Goal: Find specific page/section: Find specific page/section

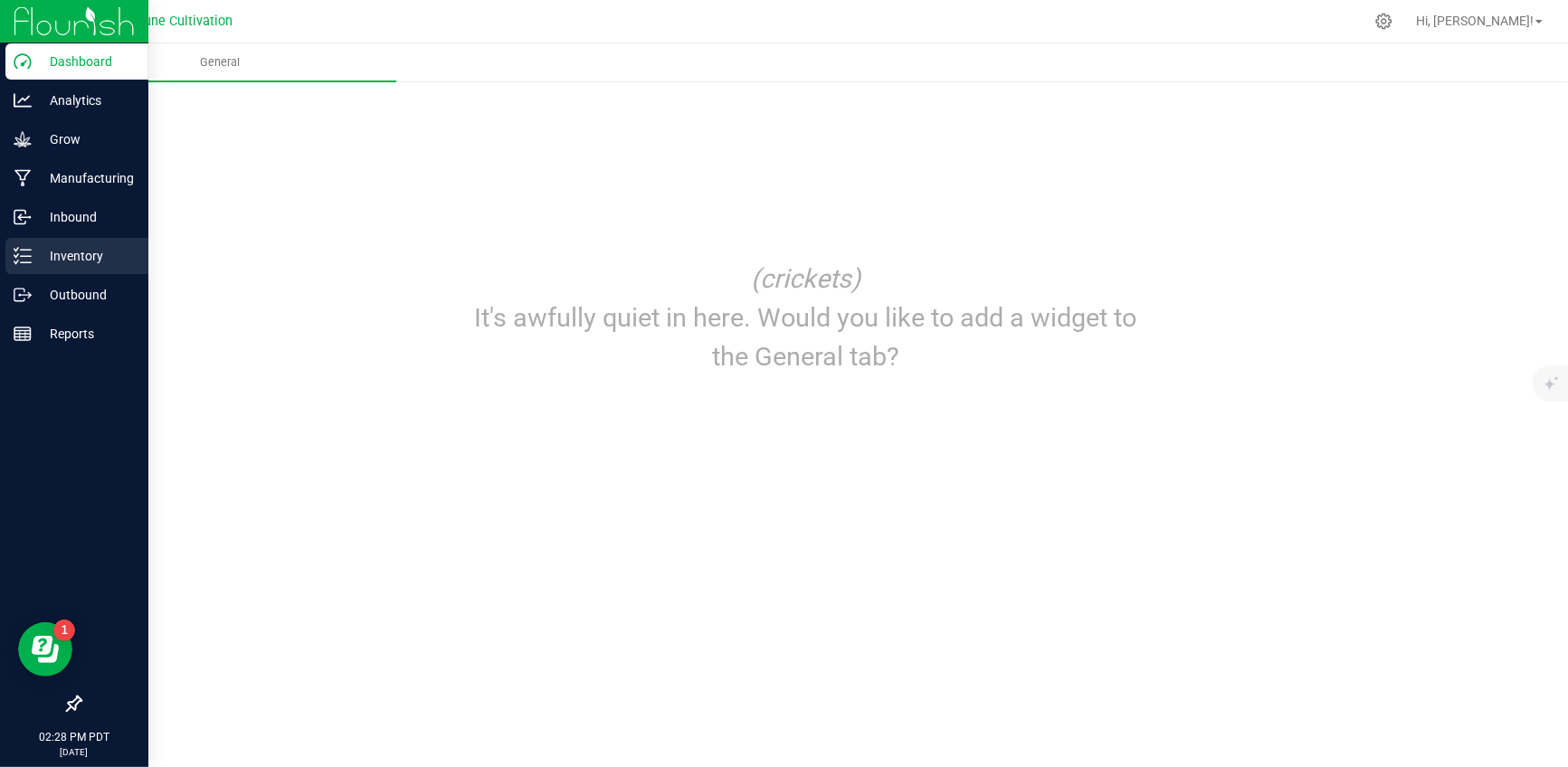
click at [48, 245] on p "Inventory" at bounding box center [86, 256] width 109 height 21
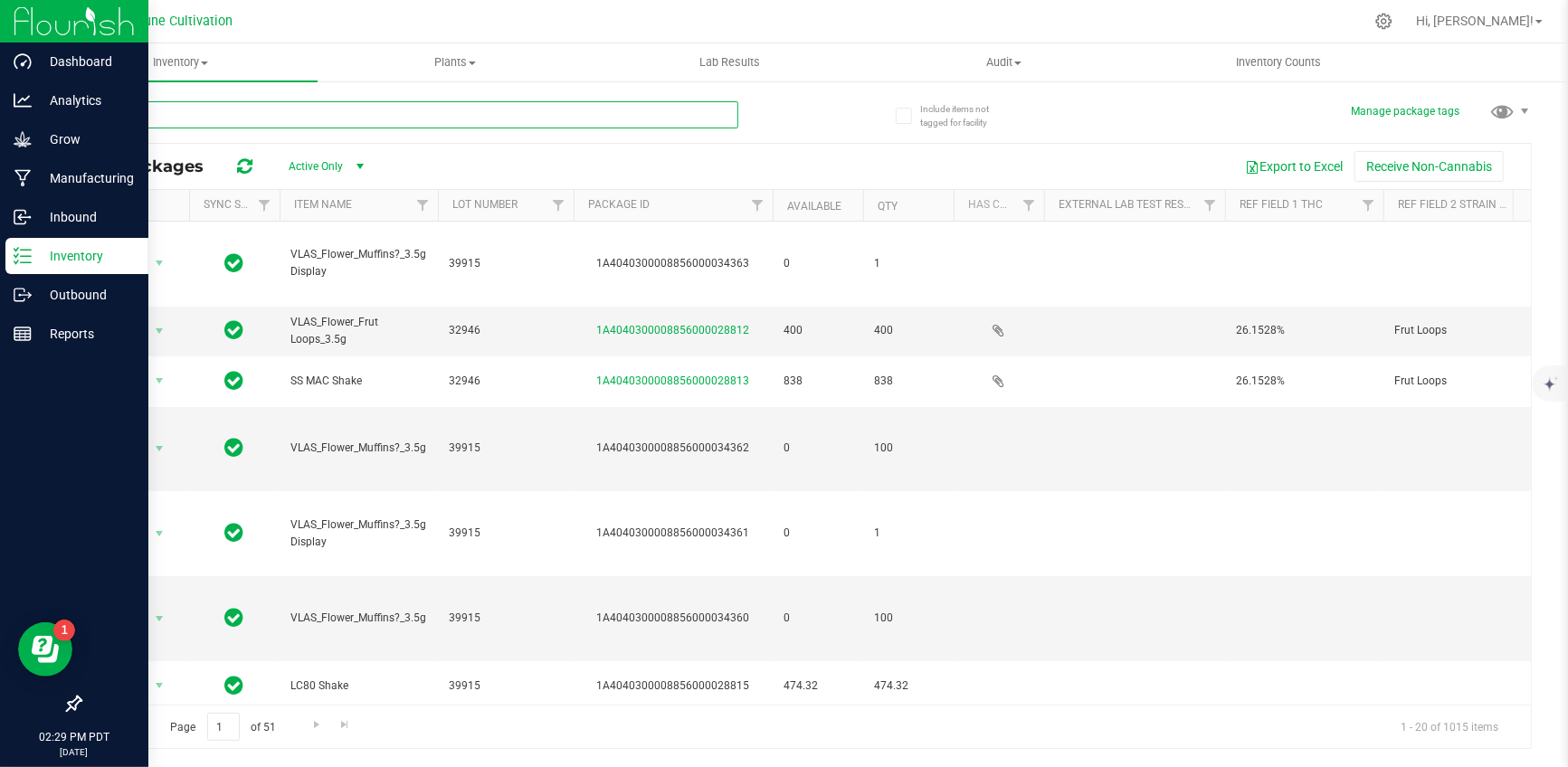
click at [293, 110] on input "text" at bounding box center [409, 114] width 658 height 27
type input "vlas"
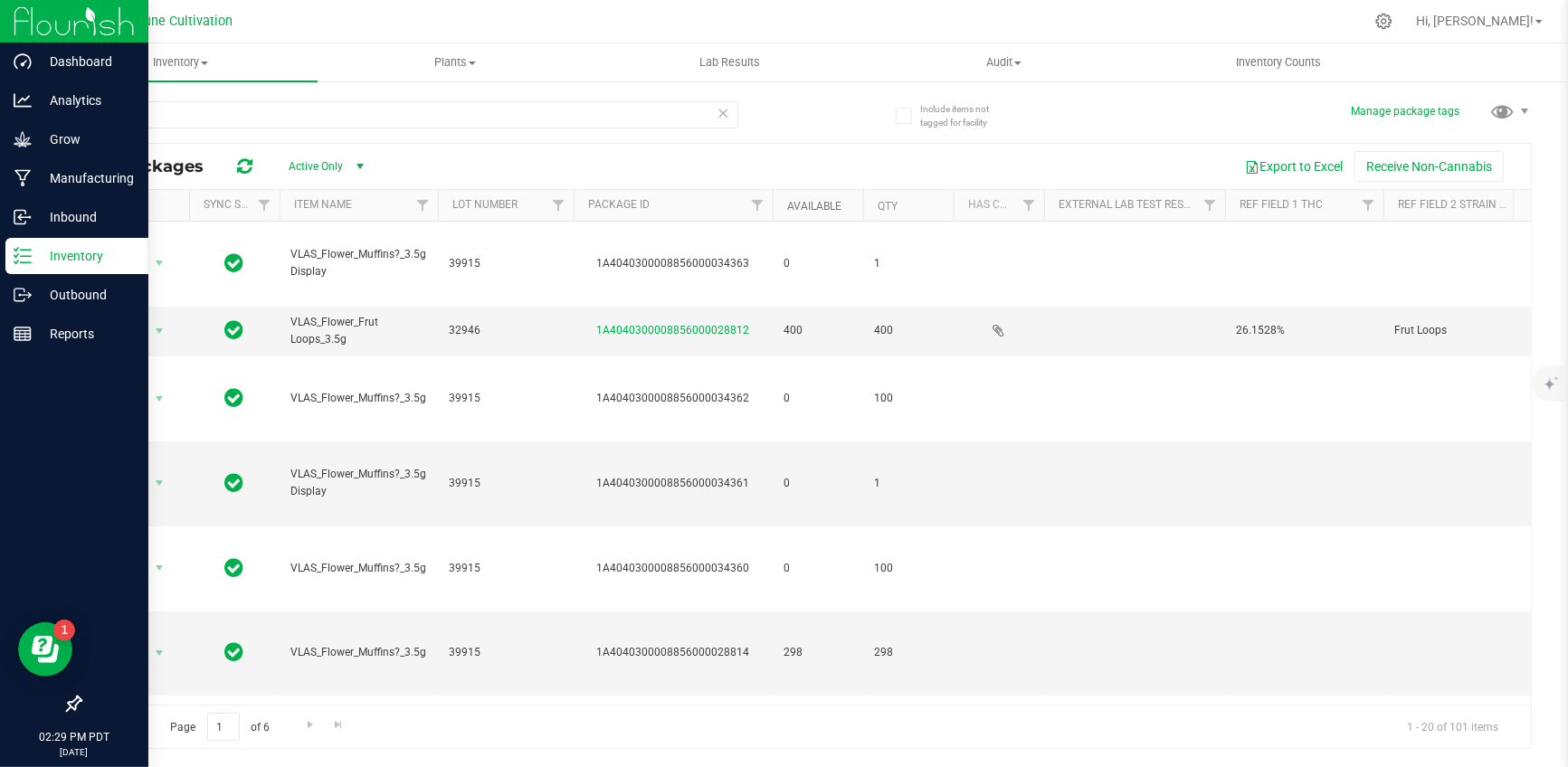
click at [815, 205] on link "Available" at bounding box center [814, 206] width 54 height 13
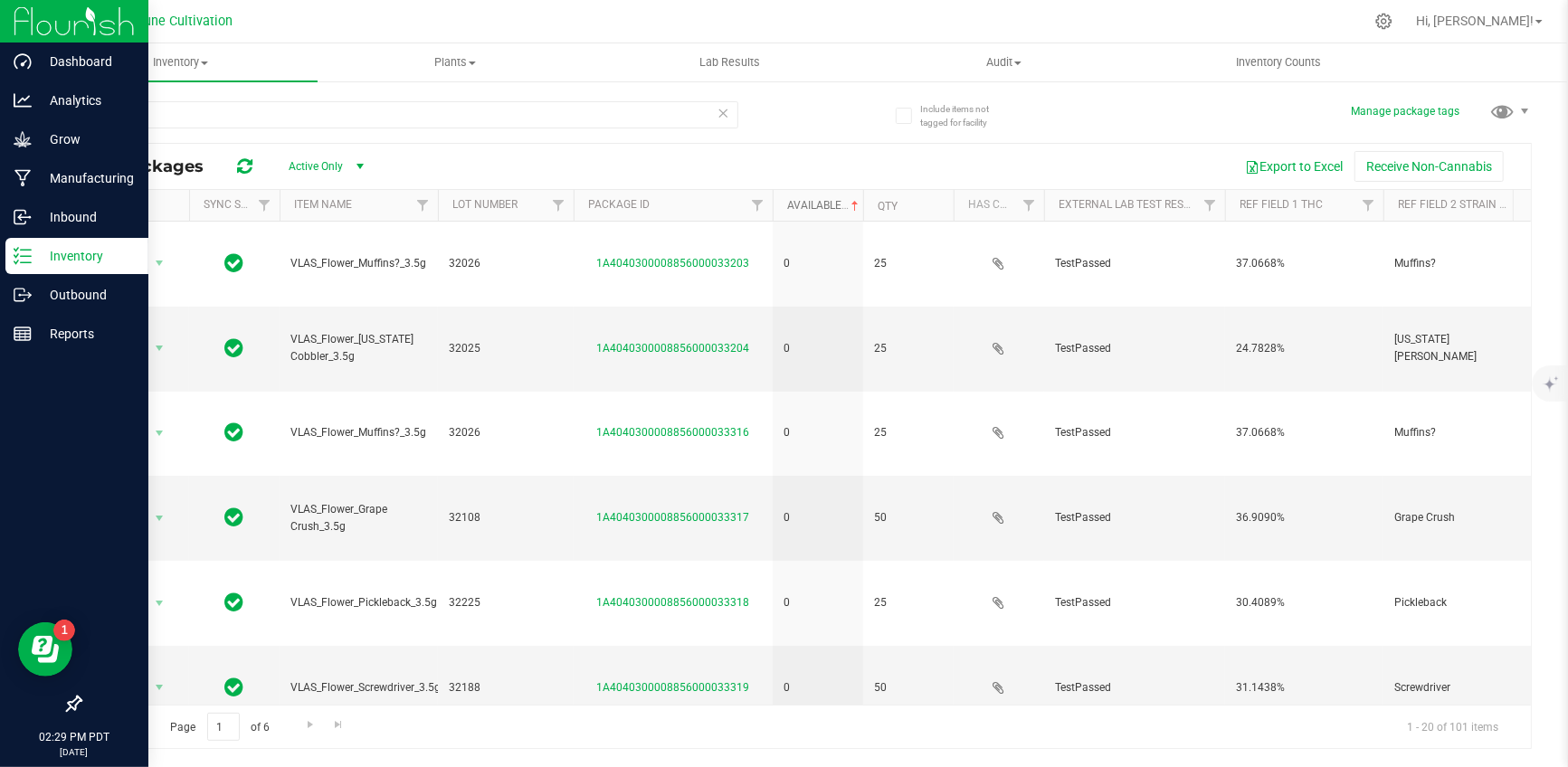
click at [815, 205] on link "Available" at bounding box center [824, 205] width 75 height 13
